Goal: Task Accomplishment & Management: Use online tool/utility

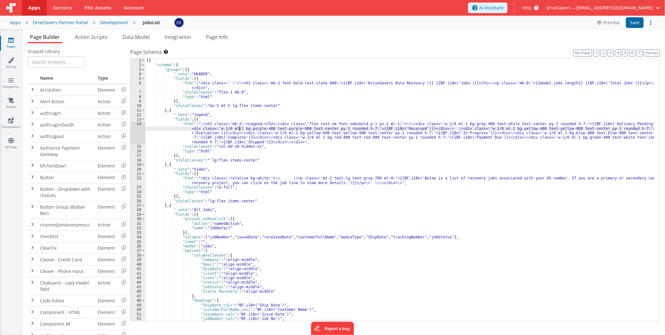
click at [240, 128] on div "[{ "schema" : { "groups" : [{ "_note" : "HEADER" , "fields" : [{ "html" : "<div…" at bounding box center [399, 194] width 509 height 272
click at [141, 134] on div "14" at bounding box center [138, 133] width 15 height 23
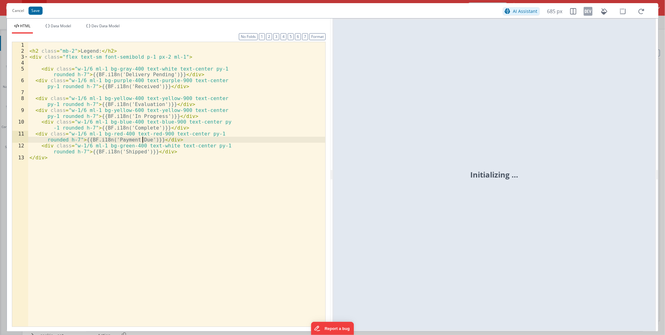
click at [141, 134] on div "< h2 class = "mb-2" > Legend: </ h2 > < div class = "flex text-sm font-semibold…" at bounding box center [176, 190] width 297 height 296
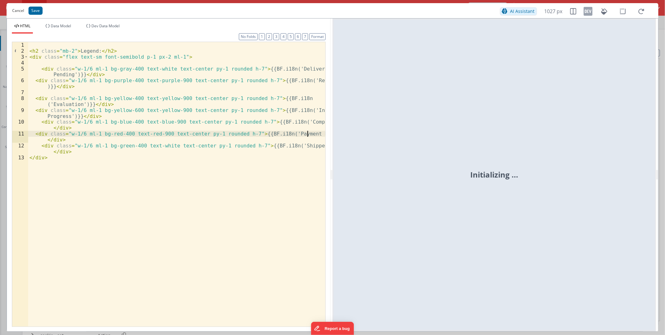
click at [19, 13] on button "Cancel" at bounding box center [18, 10] width 18 height 9
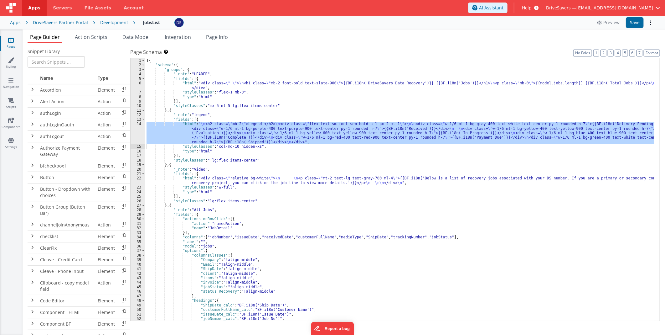
click at [106, 23] on div "Development" at bounding box center [114, 22] width 28 height 6
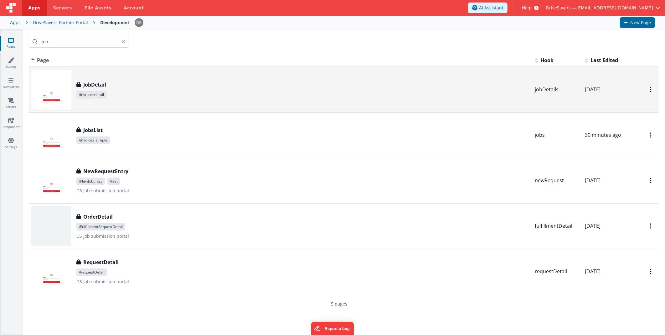
click at [164, 108] on div "JobDetail JobDetail /invoicesdetail" at bounding box center [280, 90] width 499 height 40
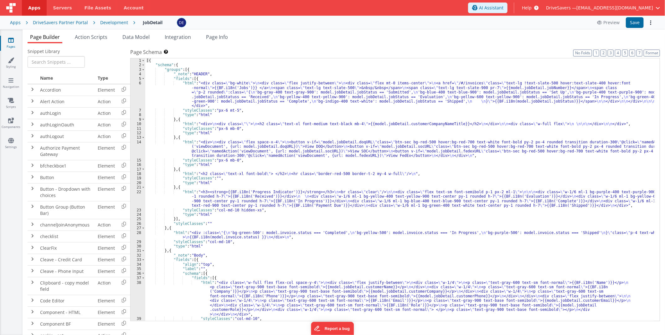
click at [283, 96] on div "[{ "schema" : { "groups" : [{ "_note" : "HEADER" , "fields" : [{ "html" : "<div…" at bounding box center [399, 194] width 509 height 272
click at [286, 146] on div "[{ "schema" : { "groups" : [{ "_note" : "HEADER" , "fields" : [{ "html" : "<div…" at bounding box center [399, 194] width 509 height 272
click at [273, 208] on div "[{ "schema" : { "groups" : [{ "_note" : "HEADER" , "fields" : [{ "html" : "<div…" at bounding box center [399, 194] width 509 height 272
click at [139, 200] on div "22" at bounding box center [138, 198] width 15 height 18
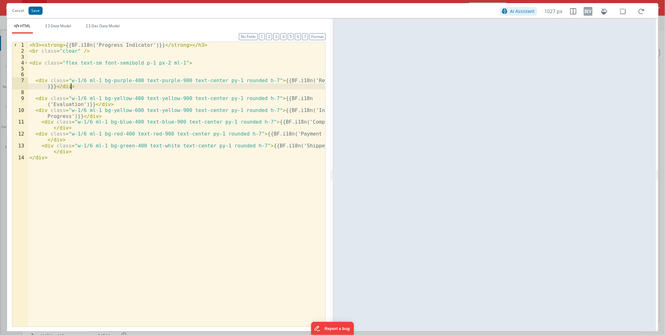
click at [73, 89] on div "< h3 > < strong > {{BF.i18n('Progress Indicator')}} </ strong > </ h3 > < br cl…" at bounding box center [176, 190] width 297 height 296
drag, startPoint x: 73, startPoint y: 86, endPoint x: 23, endPoint y: 83, distance: 49.9
click at [23, 83] on div "1 2 3 4 5 6 7 8 9 10 11 12 13 14 < h3 > < strong > {{BF.i18n('Progress Indicato…" at bounding box center [169, 184] width 314 height 285
click at [39, 70] on div "< h3 > < strong > {{BF.i18n('Progress Indicator')}} </ strong > </ h3 > < br cl…" at bounding box center [176, 190] width 297 height 296
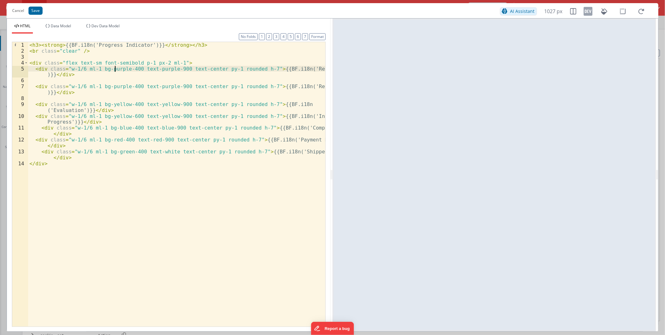
click at [114, 69] on div "< h3 > < strong > {{BF.i18n('Progress Indicator')}} </ strong > </ h3 > < br cl…" at bounding box center [176, 190] width 297 height 296
click at [149, 70] on div "< h3 > < strong > {{BF.i18n('Progress Indicator')}} </ strong > </ h3 > < br cl…" at bounding box center [176, 190] width 297 height 296
click at [293, 69] on div "< h3 > < strong > {{BF.i18n('Progress Indicator')}} </ strong > </ h3 > < br cl…" at bounding box center [176, 190] width 297 height 296
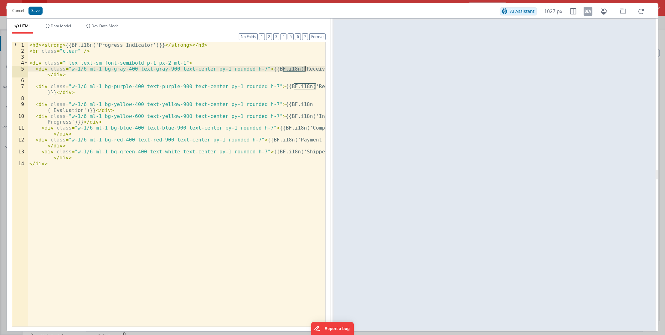
click at [293, 69] on div "< h3 > < strong > {{BF.i18n('Progress Indicator')}} </ strong > </ h3 > < br cl…" at bounding box center [176, 190] width 297 height 296
click at [38, 13] on button "Save" at bounding box center [36, 11] width 14 height 8
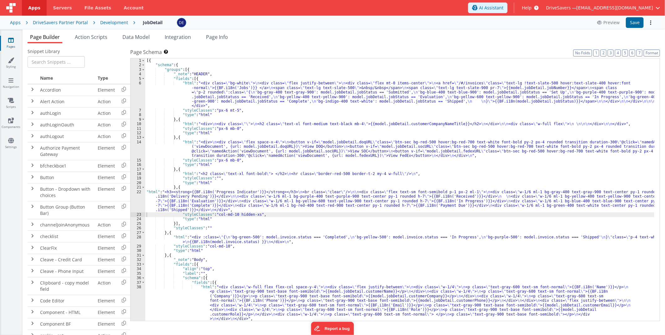
click at [368, 195] on div "[{ "schema" : { "groups" : [{ "_note" : "HEADER" , "fields" : [{ "html" : "<div…" at bounding box center [399, 194] width 509 height 272
click at [282, 146] on div "[{ "schema" : { "groups" : [{ "_note" : "HEADER" , "fields" : [{ "html" : "<div…" at bounding box center [399, 194] width 509 height 272
click at [271, 83] on div "[{ "schema" : { "groups" : [{ "_note" : "HEADER" , "fields" : [{ "html" : "<div…" at bounding box center [399, 194] width 509 height 272
click at [215, 100] on div "[{ "schema" : { "groups" : [{ "_note" : "HEADER" , "fields" : [{ "html" : "<div…" at bounding box center [399, 194] width 509 height 272
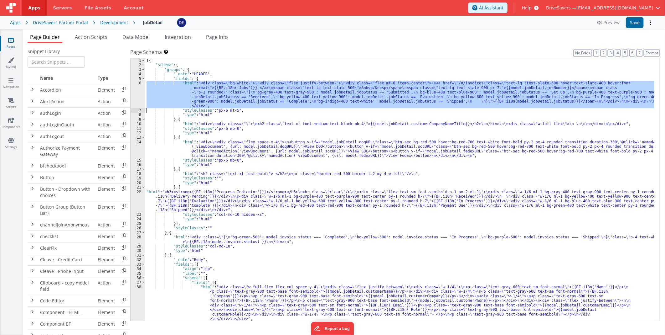
click at [136, 95] on div "6" at bounding box center [138, 94] width 15 height 27
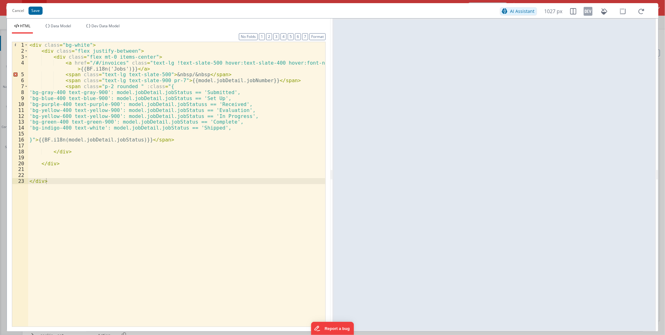
click at [235, 127] on div "< div class = "bg-white" > < div class = "flex justify-between" > < div class =…" at bounding box center [176, 190] width 297 height 296
drag, startPoint x: 233, startPoint y: 121, endPoint x: 235, endPoint y: 126, distance: 5.2
click at [235, 126] on div "< div class = "bg-white" > < div class = "flex justify-between" > < div class =…" at bounding box center [176, 190] width 297 height 296
click at [234, 126] on div "< div class = "bg-white" > < div class = "flex justify-between" > < div class =…" at bounding box center [176, 184] width 297 height 284
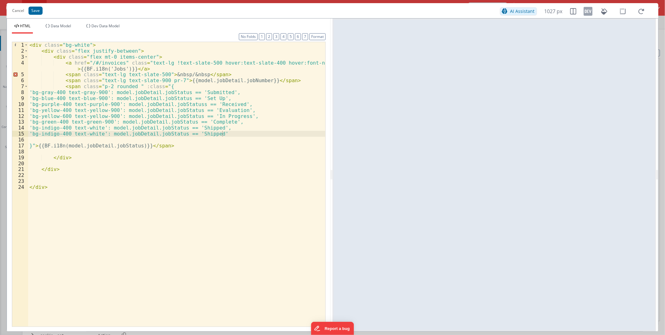
click at [210, 135] on div "< div class = "bg-white" > < div class = "flex justify-between" > < div class =…" at bounding box center [176, 190] width 297 height 296
click at [64, 132] on div "< div class = "bg-white" > < div class = "flex justify-between" > < div class =…" at bounding box center [176, 190] width 297 height 296
click at [34, 13] on button "Save" at bounding box center [36, 11] width 14 height 8
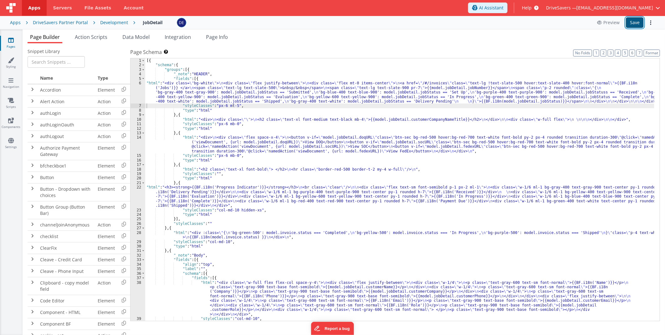
click at [634, 19] on button "Save" at bounding box center [635, 22] width 18 height 11
click at [261, 200] on div "[{ "schema" : { "groups" : [{ "_note" : "HEADER" , "fields" : [{ "html" : "<div…" at bounding box center [399, 194] width 509 height 272
click at [142, 199] on div "22" at bounding box center [138, 196] width 15 height 23
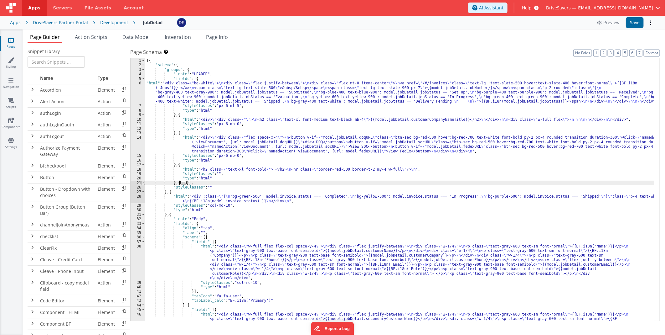
click at [143, 181] on span at bounding box center [143, 182] width 3 height 4
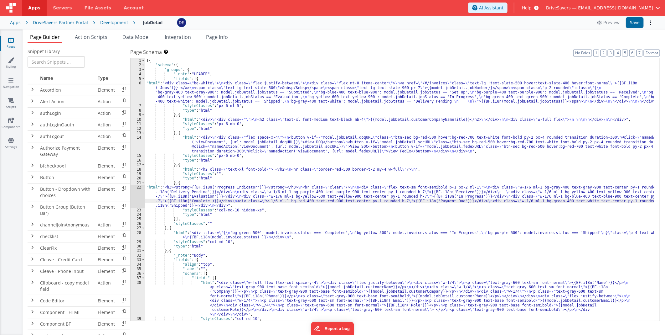
click at [208, 189] on div "[{ "schema" : { "groups" : [{ "_note" : "HEADER" , "fields" : [{ "html" : "<div…" at bounding box center [399, 194] width 509 height 272
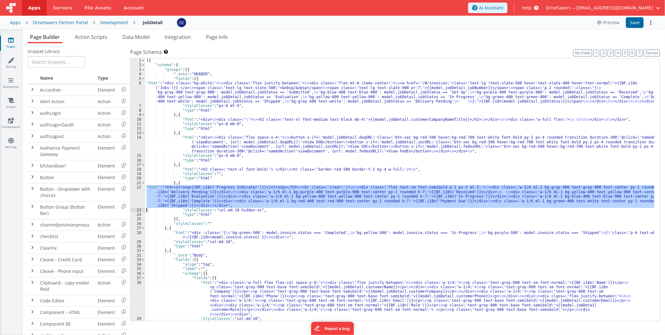
click at [135, 195] on div "22" at bounding box center [138, 196] width 15 height 23
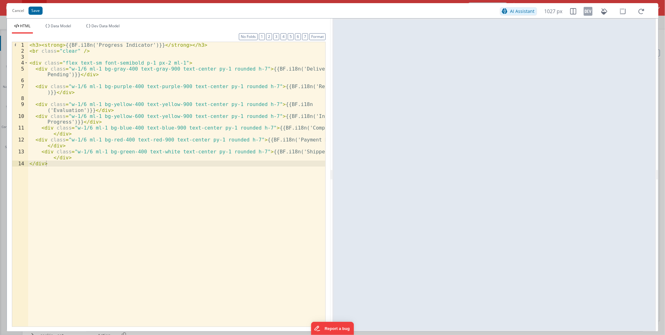
click at [167, 80] on div "< h3 > < strong > {{BF.i18n('Progress Indicator')}} </ strong > </ h3 > < br cl…" at bounding box center [176, 190] width 297 height 296
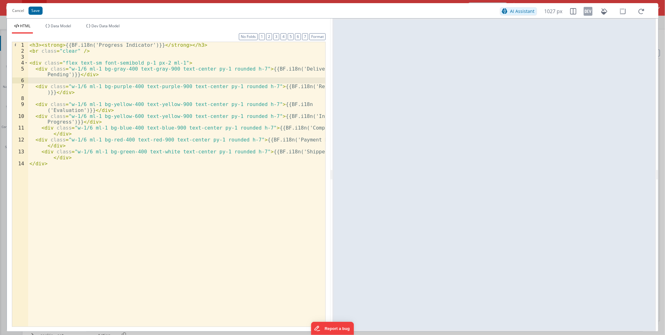
click at [195, 86] on div "< h3 > < strong > {{BF.i18n('Progress Indicator')}} </ strong > </ h3 > < br cl…" at bounding box center [176, 190] width 297 height 296
click at [176, 70] on div "< h3 > < strong > {{BF.i18n('Progress Indicator')}} </ strong > </ h3 > < br cl…" at bounding box center [176, 190] width 297 height 296
drag, startPoint x: 131, startPoint y: 68, endPoint x: 168, endPoint y: 68, distance: 37.6
click at [168, 68] on div "< h3 > < strong > {{BF.i18n('Progress Indicator')}} </ strong > </ h3 > < br cl…" at bounding box center [176, 190] width 297 height 296
click at [149, 69] on div "< h3 > < strong > {{BF.i18n('Progress Indicator')}} </ strong > </ h3 > < br cl…" at bounding box center [176, 184] width 297 height 284
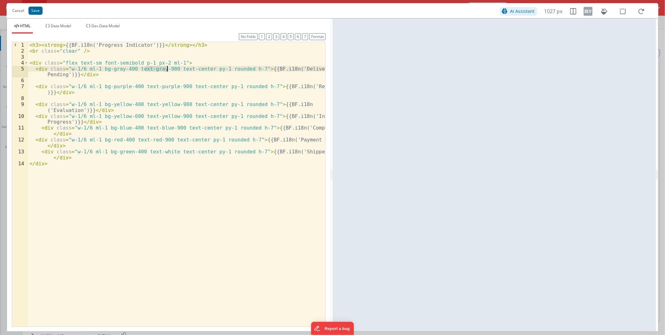
drag, startPoint x: 149, startPoint y: 69, endPoint x: 162, endPoint y: 68, distance: 12.9
click at [162, 68] on div "< h3 > < strong > {{BF.i18n('Progress Indicator')}} </ strong > </ h3 > < br cl…" at bounding box center [176, 190] width 297 height 296
click at [38, 10] on button "Save" at bounding box center [36, 11] width 14 height 8
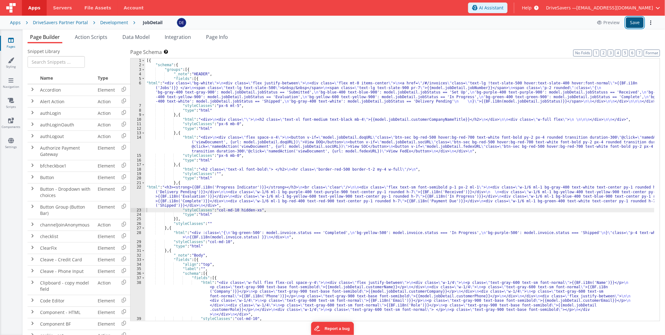
click at [633, 20] on button "Save" at bounding box center [635, 22] width 18 height 11
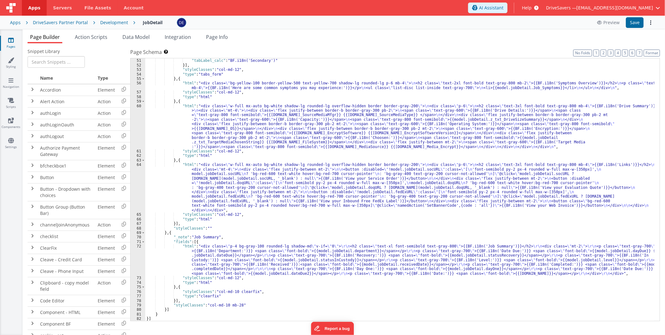
scroll to position [344, 0]
click at [247, 254] on div ""tabIcon" : "fa fa-user" , "tabLabel_calc" : "BF.i18n('Secondary')" }] , "style…" at bounding box center [399, 190] width 509 height 272
click at [134, 259] on div "72" at bounding box center [138, 260] width 15 height 32
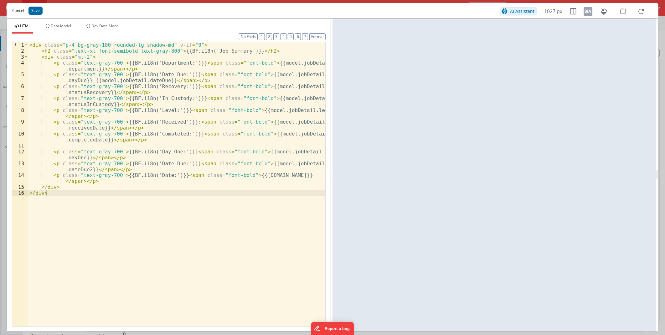
click at [19, 7] on button "Cancel" at bounding box center [18, 10] width 18 height 9
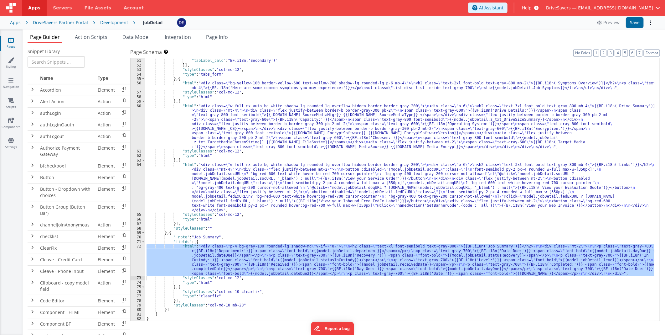
click at [267, 182] on div ""tabIcon" : "fa fa-user" , "tabLabel_calc" : "BF.i18n('Secondary')" }] , "style…" at bounding box center [399, 190] width 509 height 272
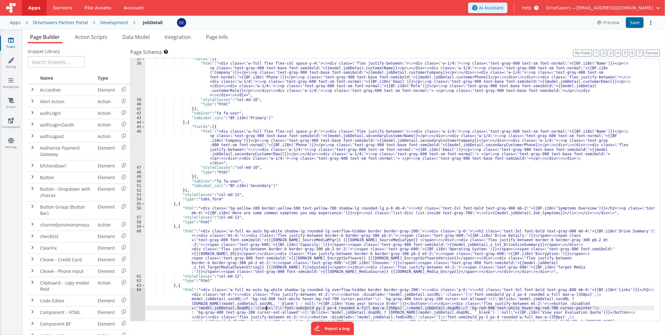
scroll to position [198, 0]
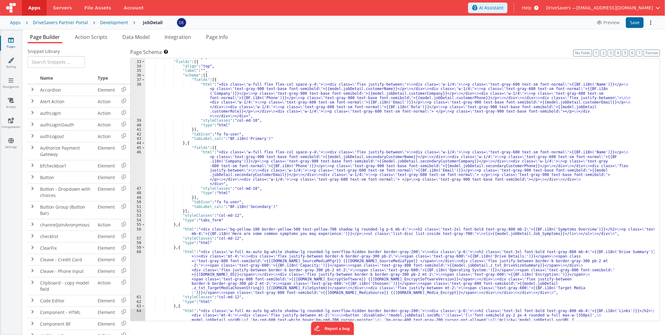
click at [115, 24] on div "Development" at bounding box center [114, 22] width 28 height 6
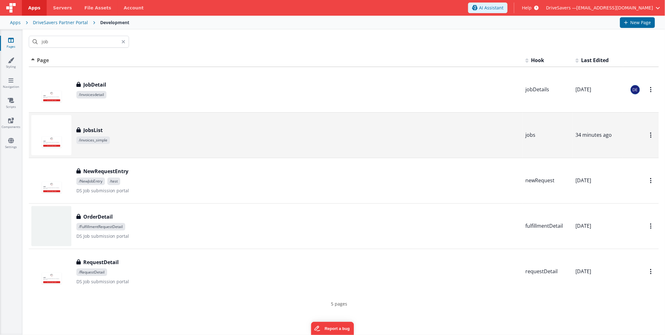
click at [162, 148] on div "JobsList JobsList /invoices_simple" at bounding box center [275, 135] width 489 height 40
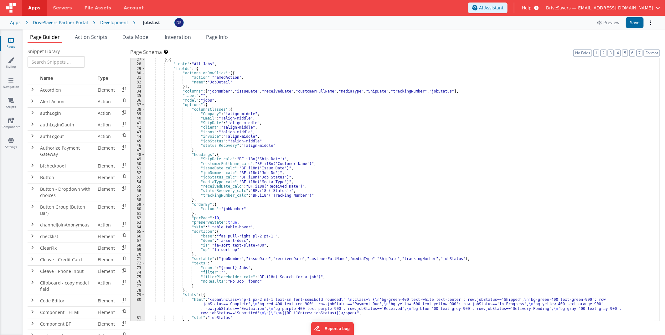
scroll to position [208, 0]
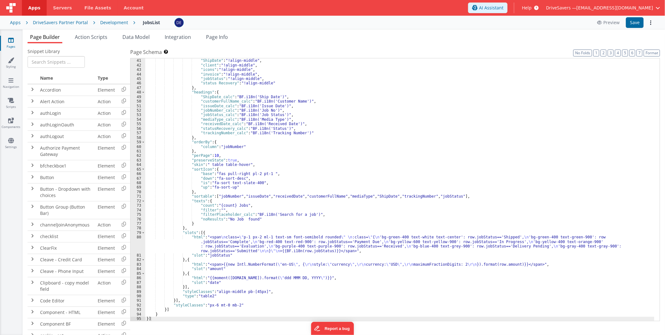
click at [296, 242] on div ""Email" : "!align-middle" , "ShipDate" : "!align-middle" , "client" : "!align-m…" at bounding box center [399, 190] width 509 height 272
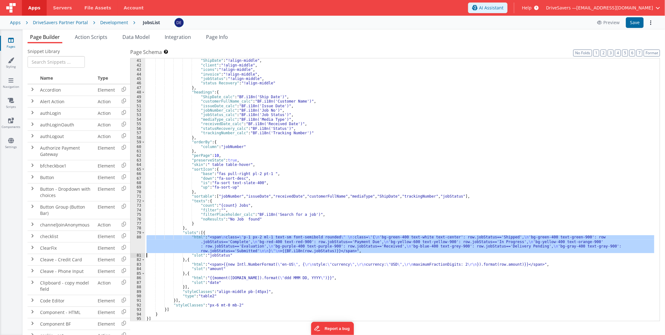
click at [138, 245] on div "80" at bounding box center [138, 244] width 15 height 18
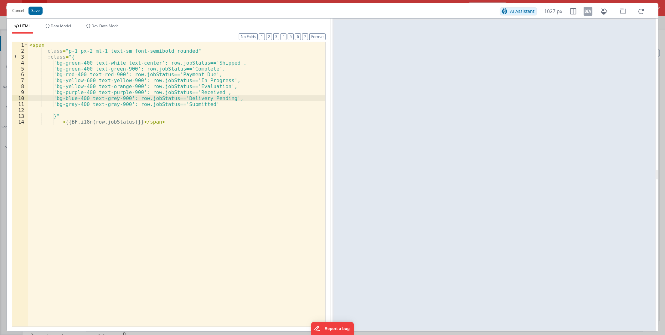
click at [117, 98] on div "< span class = "p-1 px-2 ml-1 text-sm font-semibold rounded" :class = "{ 'bg-gr…" at bounding box center [176, 190] width 297 height 296
click at [37, 11] on button "Save" at bounding box center [36, 11] width 14 height 8
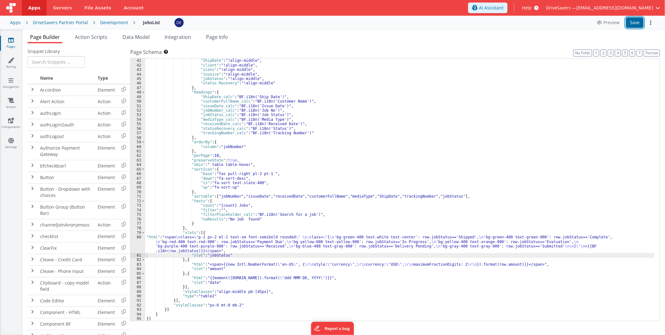
click at [632, 24] on button "Save" at bounding box center [635, 22] width 18 height 11
click at [449, 240] on div ""Email" : "!align-middle" , "ShipDate" : "!align-middle" , "client" : "!align-m…" at bounding box center [399, 190] width 509 height 272
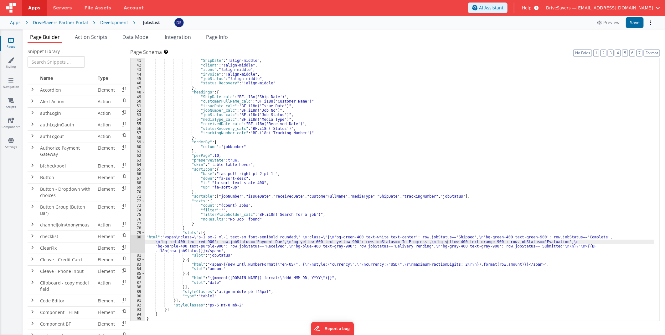
click at [133, 245] on div "80" at bounding box center [138, 244] width 15 height 18
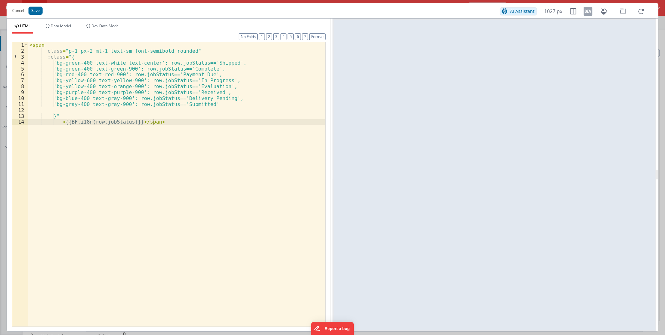
click at [73, 98] on div "< span class = "p-1 px-2 ml-1 text-sm font-semibold rounded" :class = "{ 'bg-gr…" at bounding box center [176, 190] width 297 height 296
click at [125, 97] on div "< span class = "p-1 px-2 ml-1 text-sm font-semibold rounded" :class = "{ 'bg-gr…" at bounding box center [176, 190] width 297 height 296
drag, startPoint x: 125, startPoint y: 97, endPoint x: 117, endPoint y: 97, distance: 8.1
click at [117, 97] on div "< span class = "p-1 px-2 ml-1 text-sm font-semibold rounded" :class = "{ 'bg-gr…" at bounding box center [176, 190] width 297 height 296
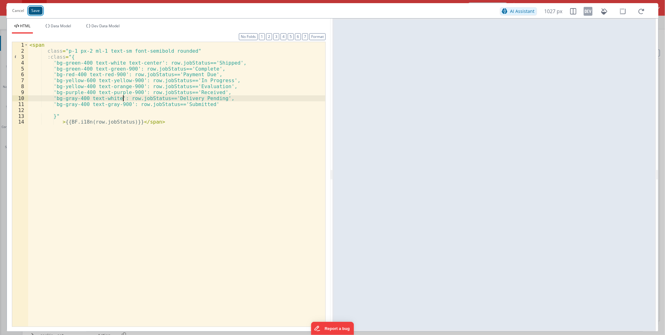
click at [35, 12] on button "Save" at bounding box center [36, 11] width 14 height 8
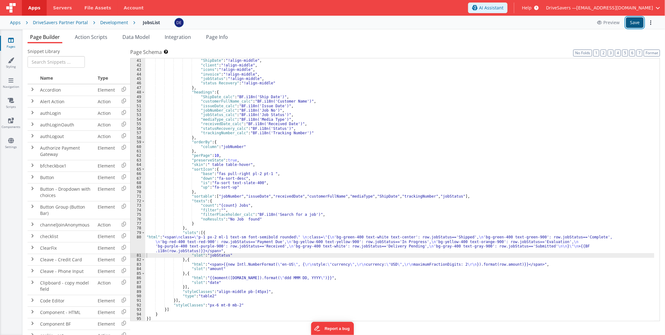
click at [635, 22] on button "Save" at bounding box center [635, 22] width 18 height 11
click at [55, 21] on div "DriveSavers Partner Portal" at bounding box center [60, 22] width 55 height 6
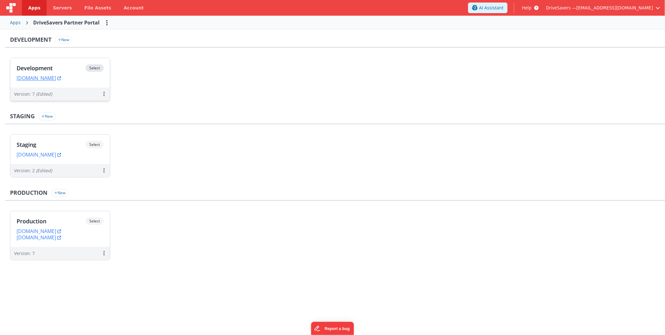
click at [74, 82] on div "Development Select URLs [DOMAIN_NAME]" at bounding box center [60, 72] width 100 height 29
click at [57, 75] on link "[DOMAIN_NAME]" at bounding box center [39, 78] width 44 height 6
click at [58, 68] on h3 "Development" at bounding box center [51, 68] width 69 height 6
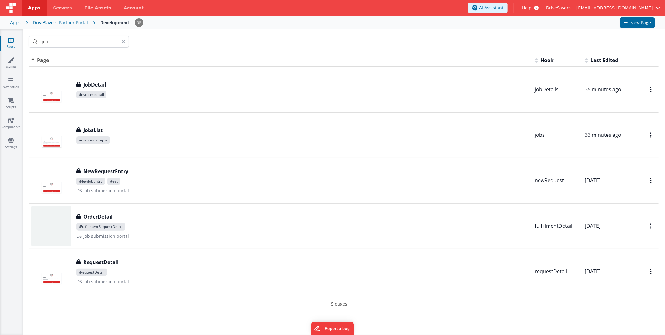
click at [145, 86] on div "JobDetail" at bounding box center [303, 85] width 454 height 8
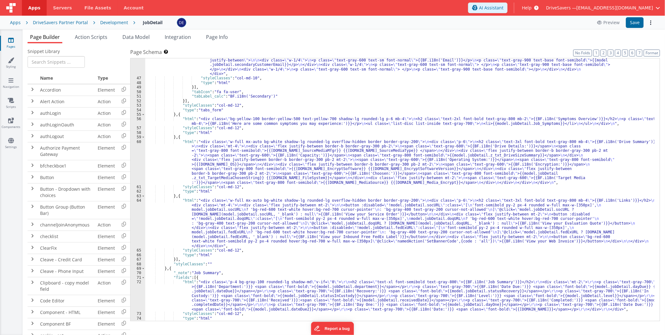
scroll to position [348, 0]
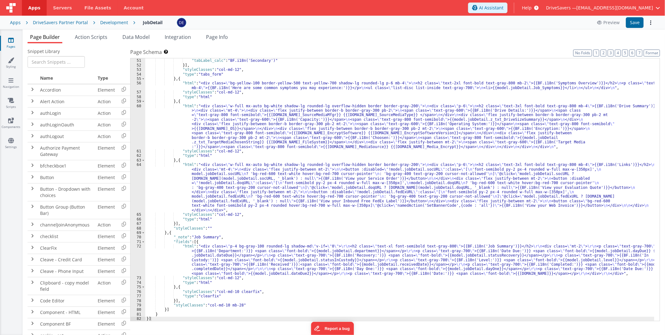
click at [245, 264] on div ""tabIcon" : "fa fa-user" , "tabLabel_calc" : "BF.i18n('Secondary')" }] , "style…" at bounding box center [399, 190] width 509 height 272
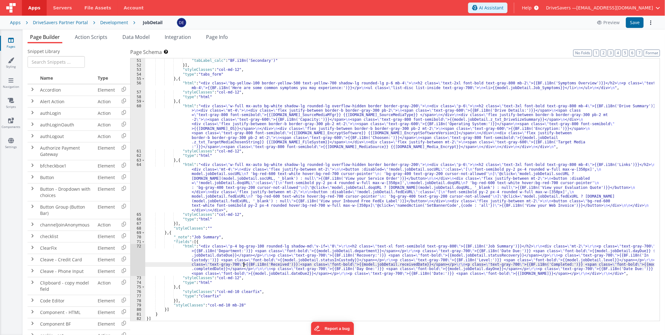
click at [197, 192] on div ""tabIcon" : "fa fa-user" , "tabLabel_calc" : "BF.i18n('Secondary')" }] , "style…" at bounding box center [399, 190] width 509 height 272
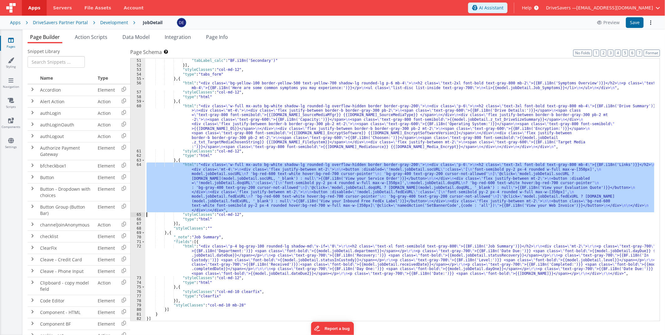
click at [138, 183] on div "64" at bounding box center [138, 187] width 15 height 50
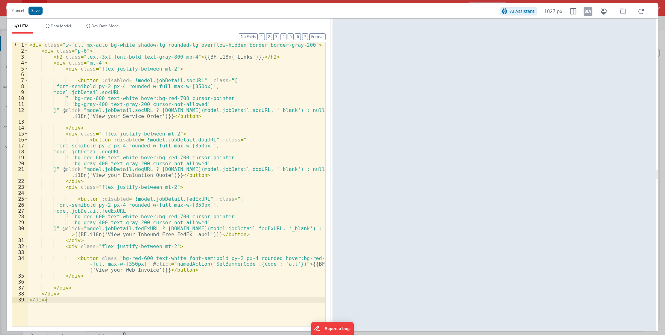
click at [131, 264] on div "< div class = "w-full mx-auto bg-white shadow-lg rounded-lg overflow-hidden bor…" at bounding box center [176, 190] width 297 height 296
click at [165, 229] on div "< div class = "w-full mx-auto bg-white shadow-lg rounded-lg overflow-hidden bor…" at bounding box center [176, 190] width 297 height 296
click at [96, 198] on div "< div class = "w-full mx-auto bg-white shadow-lg rounded-lg overflow-hidden bor…" at bounding box center [176, 190] width 297 height 296
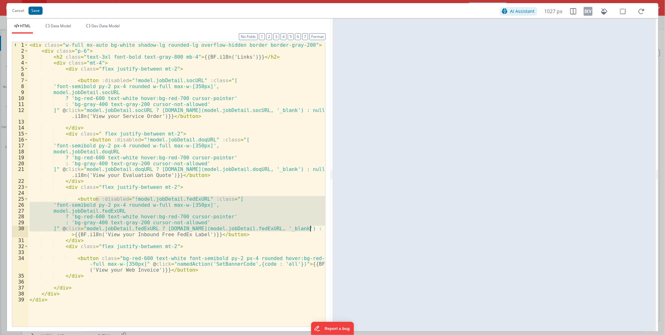
drag, startPoint x: 96, startPoint y: 198, endPoint x: 315, endPoint y: 227, distance: 221.8
click at [315, 227] on div "< div class = "w-full mx-auto bg-white shadow-lg rounded-lg overflow-hidden bor…" at bounding box center [176, 190] width 297 height 296
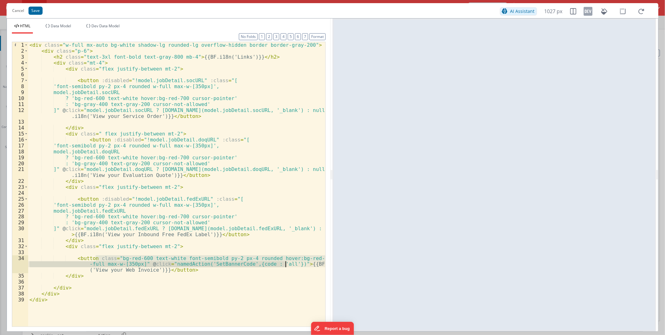
drag, startPoint x: 95, startPoint y: 258, endPoint x: 285, endPoint y: 263, distance: 190.2
click at [285, 263] on div "< div class = "w-full mx-auto bg-white shadow-lg rounded-lg overflow-hidden bor…" at bounding box center [176, 190] width 297 height 296
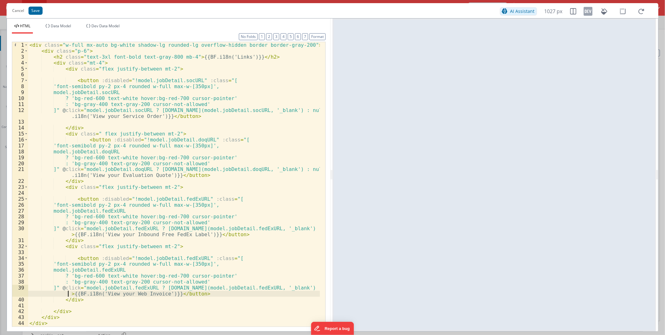
click at [184, 258] on div "< div class = "w-full mx-auto bg-white shadow-lg rounded-lg overflow-hidden bor…" at bounding box center [174, 190] width 292 height 296
click at [121, 269] on div "< div class = "w-full mx-auto bg-white shadow-lg rounded-lg overflow-hidden bor…" at bounding box center [174, 190] width 292 height 296
click at [142, 288] on div "< div class = "w-full mx-auto bg-white shadow-lg rounded-lg overflow-hidden bor…" at bounding box center [174, 190] width 292 height 296
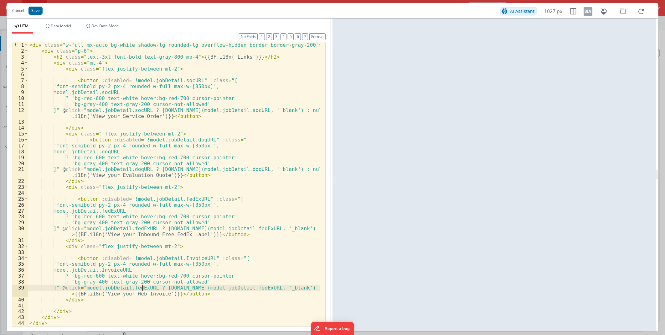
click at [142, 288] on div "< div class = "w-full mx-auto bg-white shadow-lg rounded-lg overflow-hidden bor…" at bounding box center [174, 190] width 292 height 296
click at [245, 287] on div "< div class = "w-full mx-auto bg-white shadow-lg rounded-lg overflow-hidden bor…" at bounding box center [174, 190] width 292 height 296
click at [33, 11] on button "Save" at bounding box center [36, 11] width 14 height 8
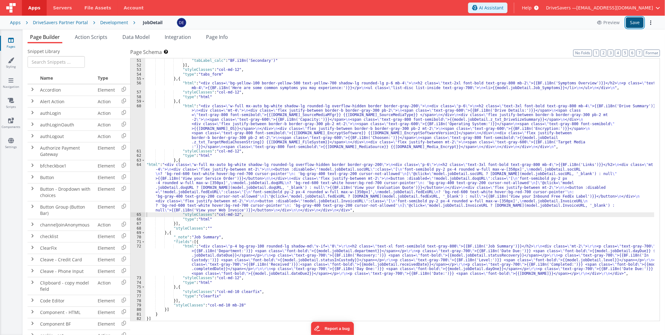
click at [638, 20] on button "Save" at bounding box center [635, 22] width 18 height 11
